Goal: Connect with others: Share content

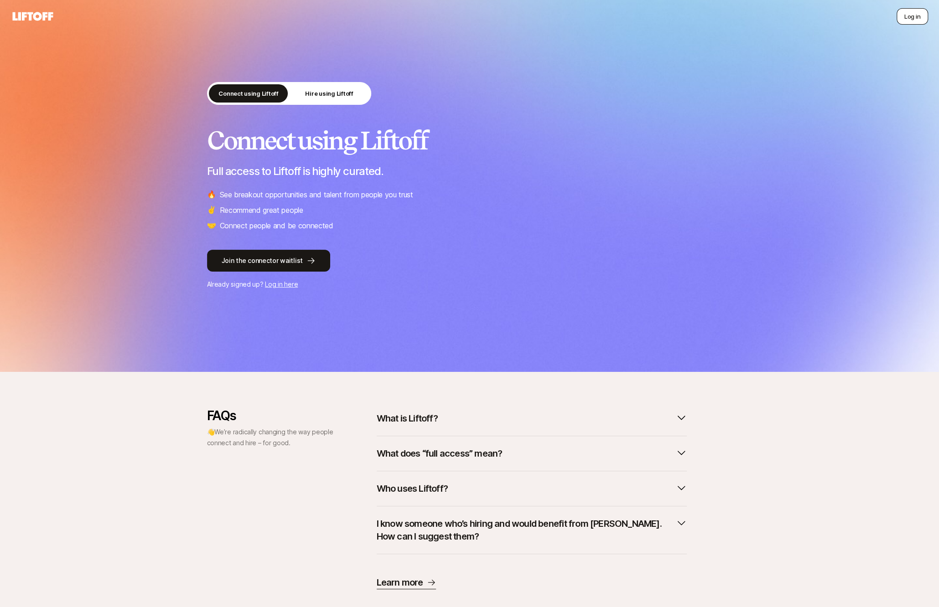
click at [909, 19] on button "Log in" at bounding box center [912, 16] width 31 height 16
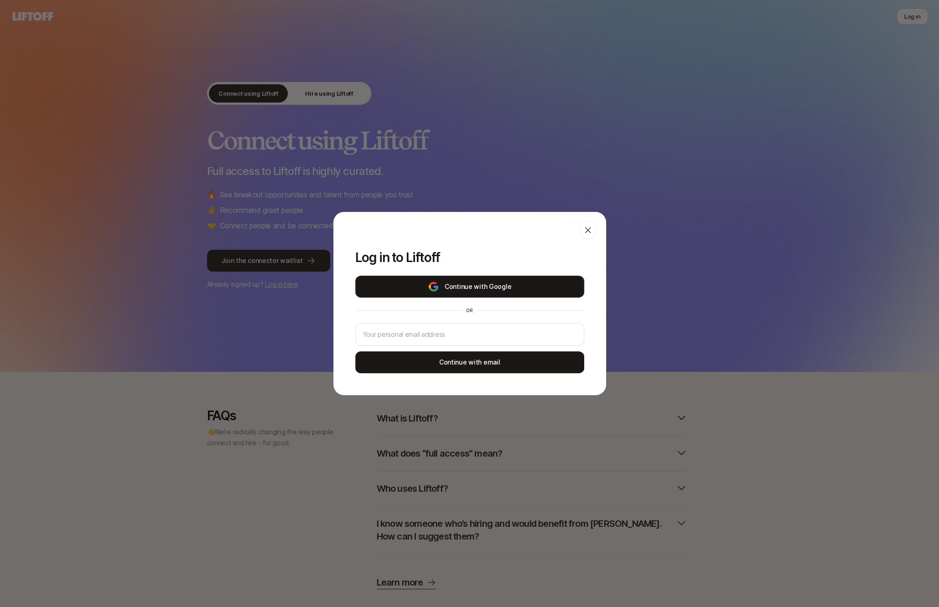
click at [535, 290] on button "Continue with Google" at bounding box center [469, 287] width 229 height 22
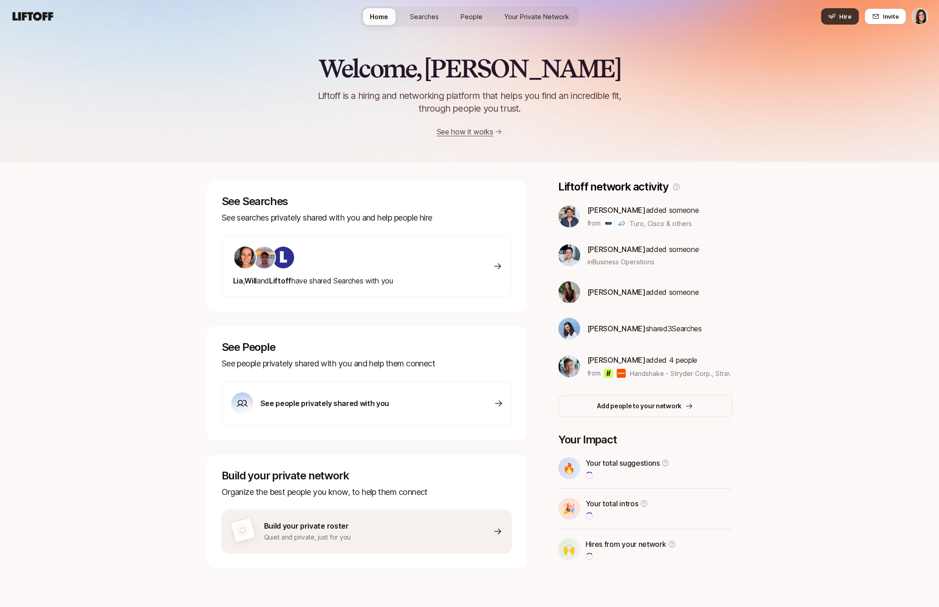
click at [829, 16] on button "Hire" at bounding box center [840, 16] width 38 height 16
click at [884, 17] on span "Invite" at bounding box center [891, 16] width 16 height 9
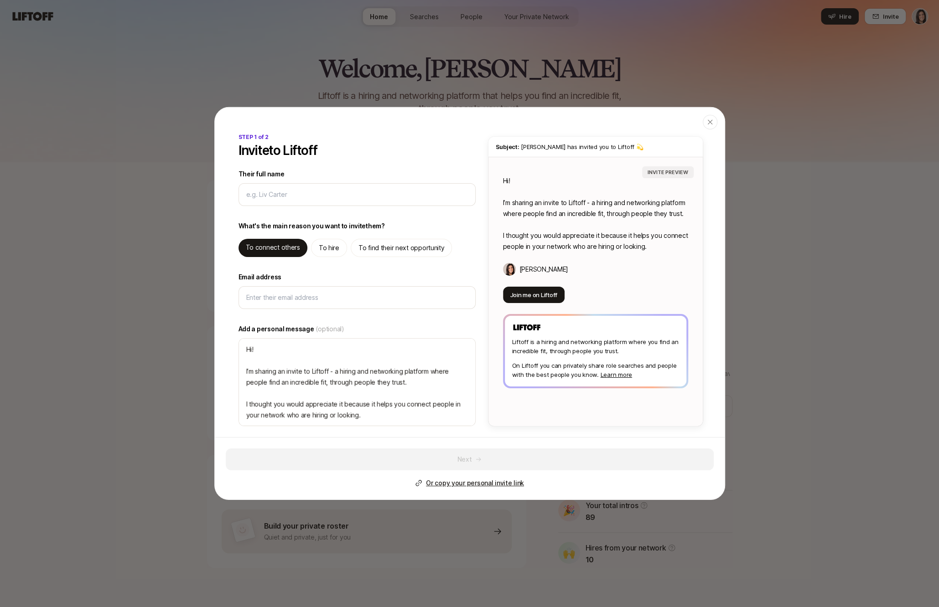
type textarea "x"
click at [341, 249] on div "To hire" at bounding box center [329, 248] width 36 height 18
type textarea "Hi! I’m sharing an invite to Liftoff - you can use it to hire, and find high qu…"
type textarea "x"
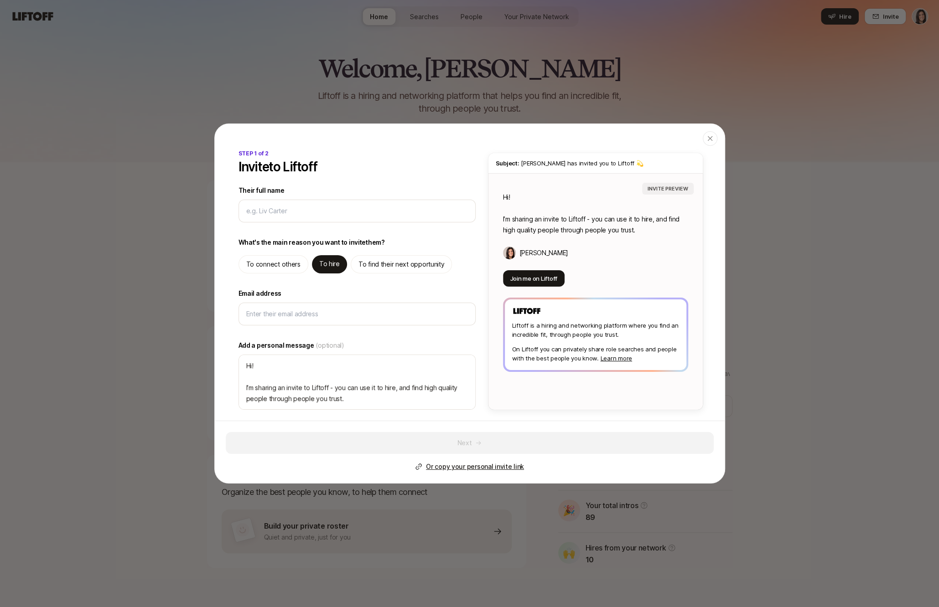
click at [384, 264] on p "To find their next opportunity" at bounding box center [401, 264] width 86 height 11
type textarea "Hi! I’m sharing an invite to Liftoff - you can use it to find high quality oppo…"
type textarea "x"
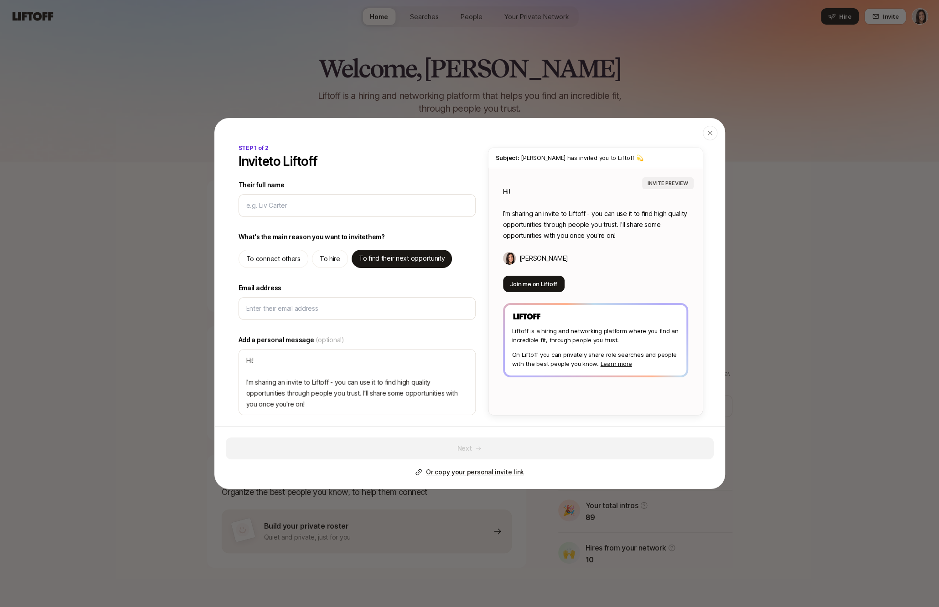
click at [313, 262] on div "To hire" at bounding box center [330, 259] width 36 height 18
type textarea "Hi! I’m sharing an invite to Liftoff - you can use it to hire, and find high qu…"
type textarea "x"
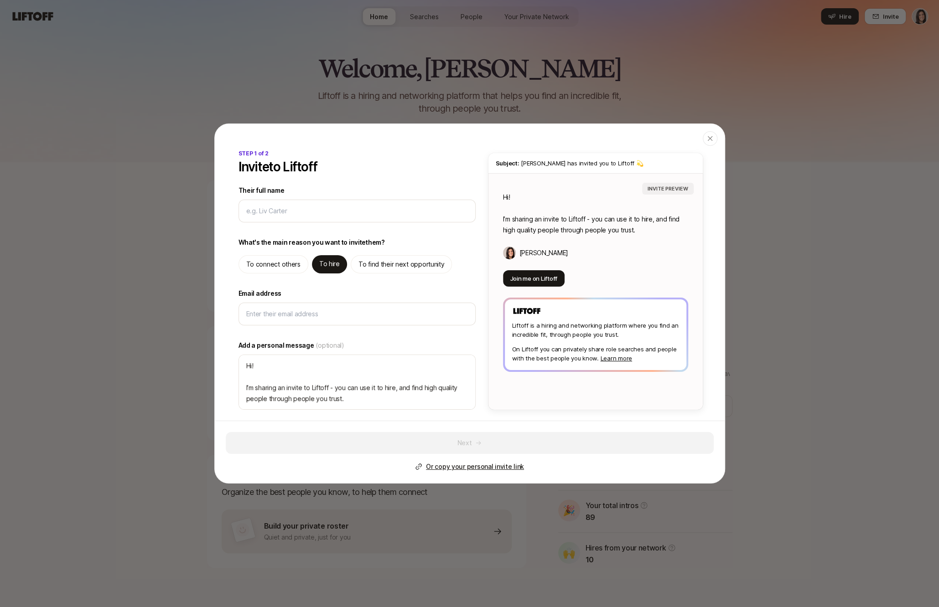
click at [262, 262] on p "To connect others" at bounding box center [273, 264] width 54 height 11
type textarea "Hi! I’m sharing an invite to Liftoff - a hiring and networking platform where p…"
type textarea "x"
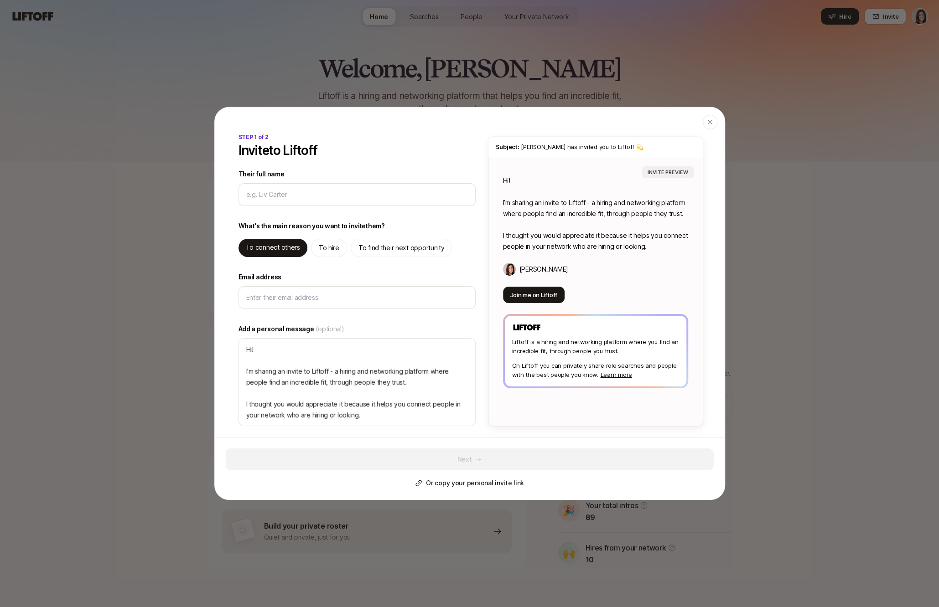
click at [324, 243] on p "To hire" at bounding box center [329, 248] width 21 height 11
type textarea "Hi! I’m sharing an invite to Liftoff - you can use it to hire, and find high qu…"
type textarea "x"
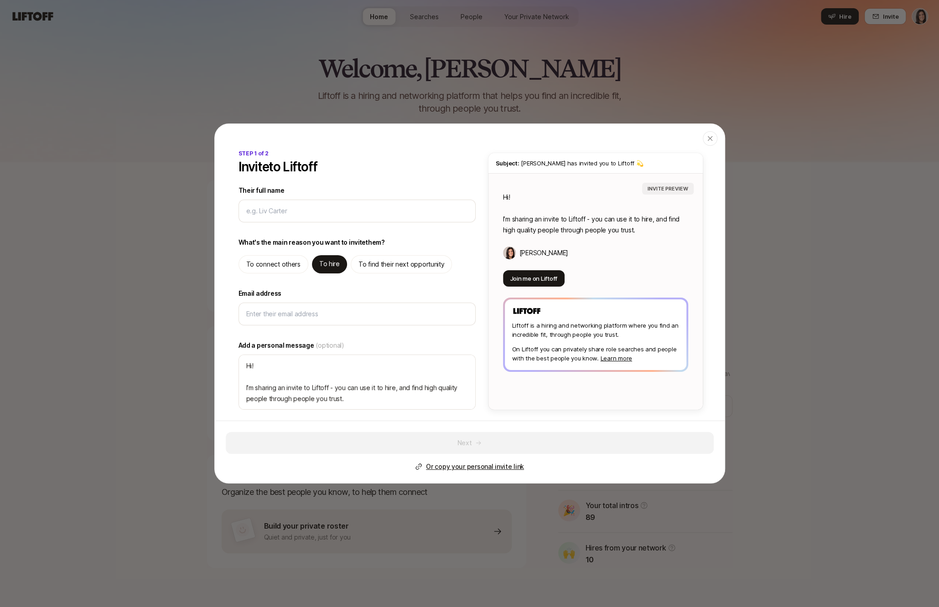
click at [370, 260] on p "To find their next opportunity" at bounding box center [401, 264] width 86 height 11
type textarea "Hi! I’m sharing an invite to Liftoff - you can use it to find high quality oppo…"
type textarea "x"
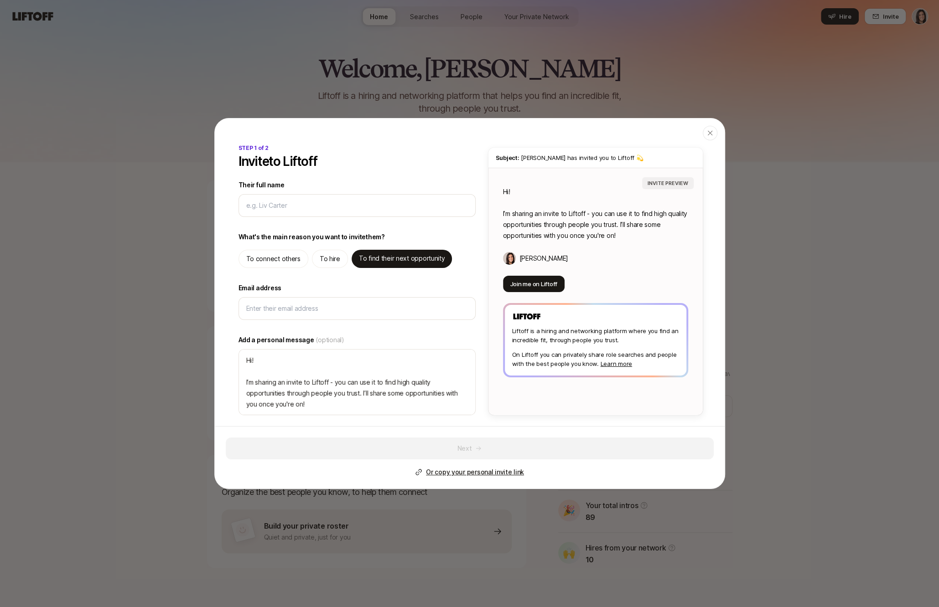
click at [331, 262] on p "To hire" at bounding box center [330, 259] width 21 height 11
type textarea "Hi! I’m sharing an invite to Liftoff - you can use it to hire, and find high qu…"
type textarea "x"
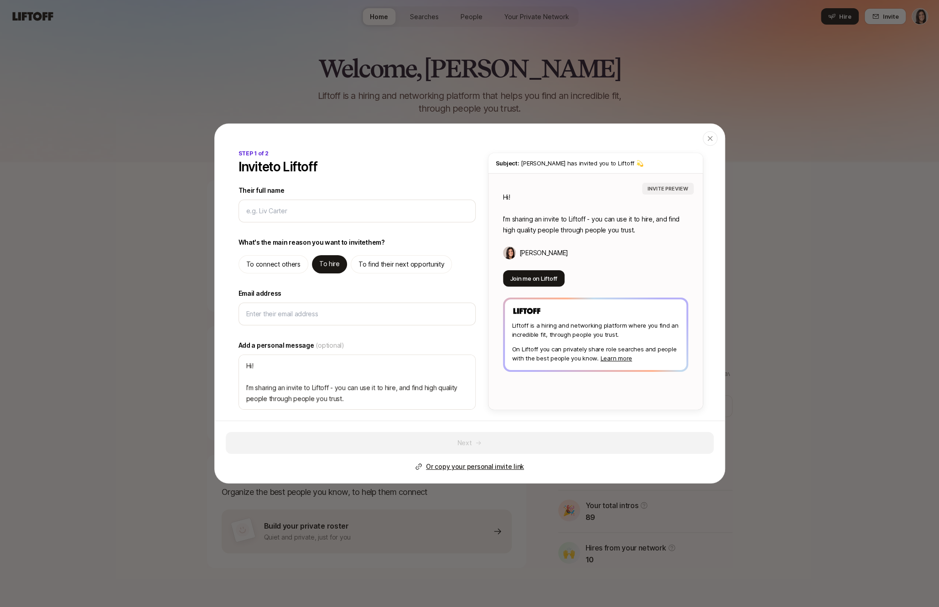
click at [264, 262] on p "To connect others" at bounding box center [273, 264] width 54 height 11
type textarea "Hi! I’m sharing an invite to Liftoff - a hiring and networking platform where p…"
type textarea "x"
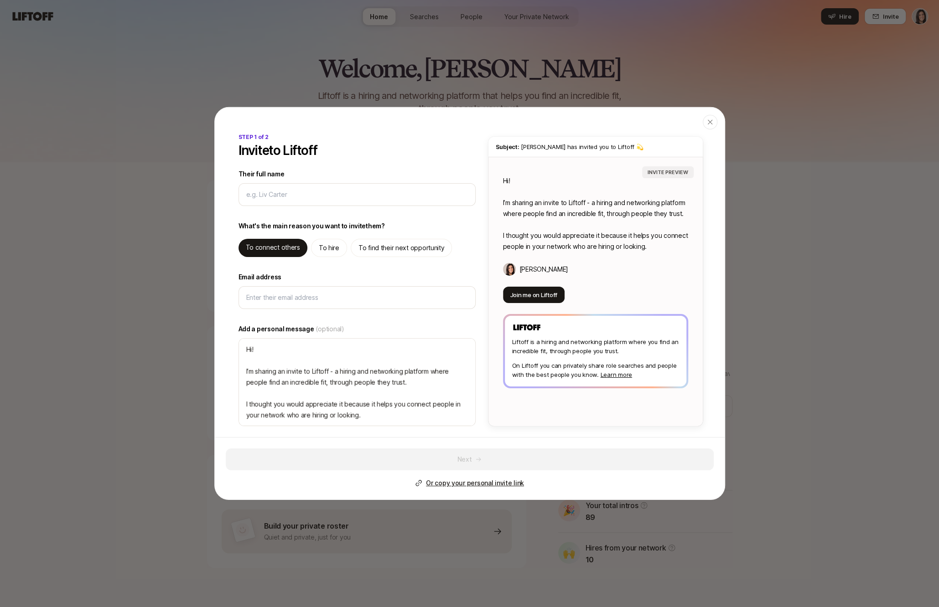
click at [333, 255] on div "To hire" at bounding box center [329, 248] width 36 height 18
type textarea "Hi! I’m sharing an invite to Liftoff - you can use it to hire, and find high qu…"
type textarea "x"
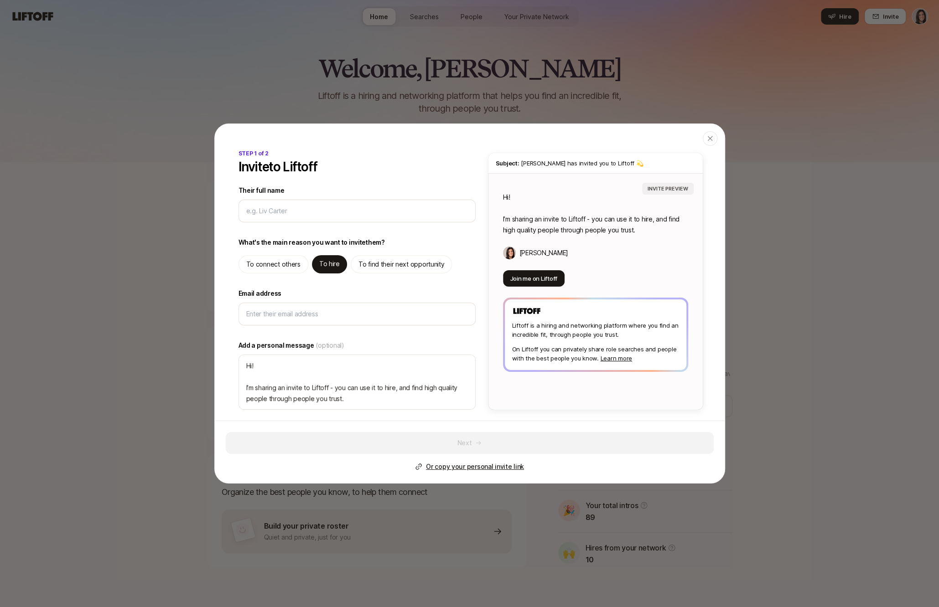
click at [373, 266] on p "To find their next opportunity" at bounding box center [401, 264] width 86 height 11
type textarea "Hi! I’m sharing an invite to Liftoff - you can use it to find high quality oppo…"
type textarea "x"
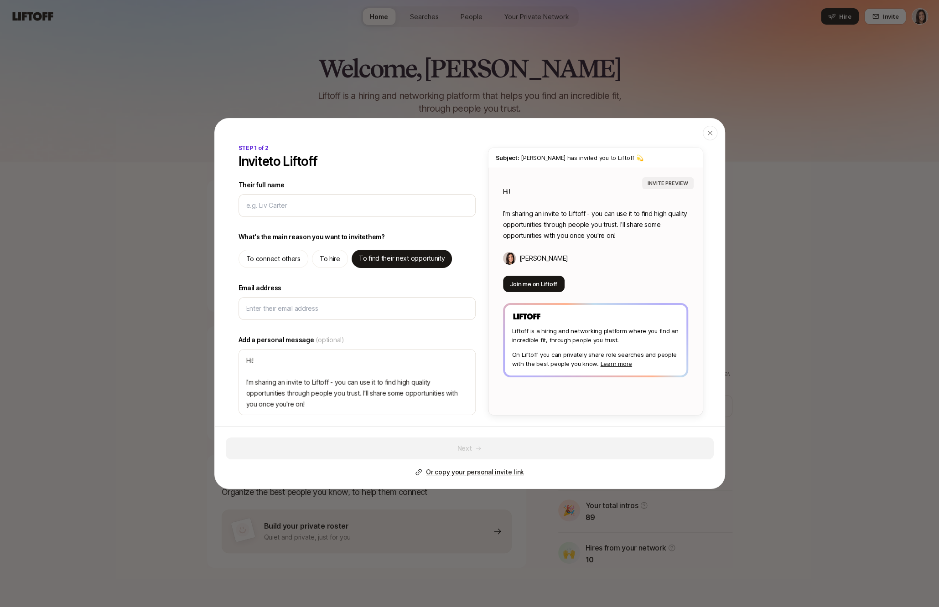
click at [509, 472] on p "Or copy your personal invite link" at bounding box center [475, 472] width 98 height 11
click at [715, 137] on div "button" at bounding box center [710, 133] width 15 height 15
